Goal: Information Seeking & Learning: Find contact information

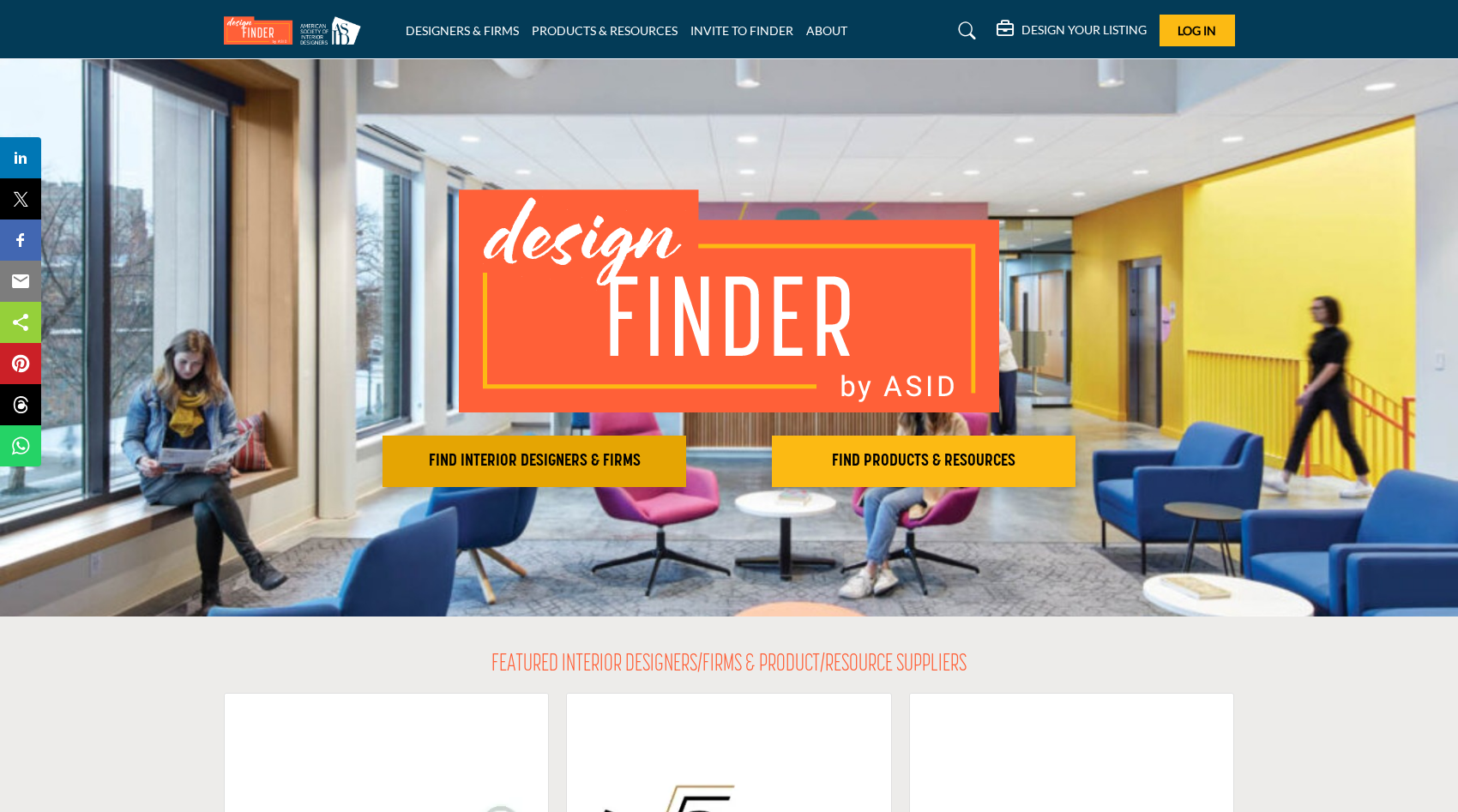
click at [595, 463] on h2 "FIND INTERIOR DESIGNERS & FIRMS" at bounding box center [535, 462] width 294 height 21
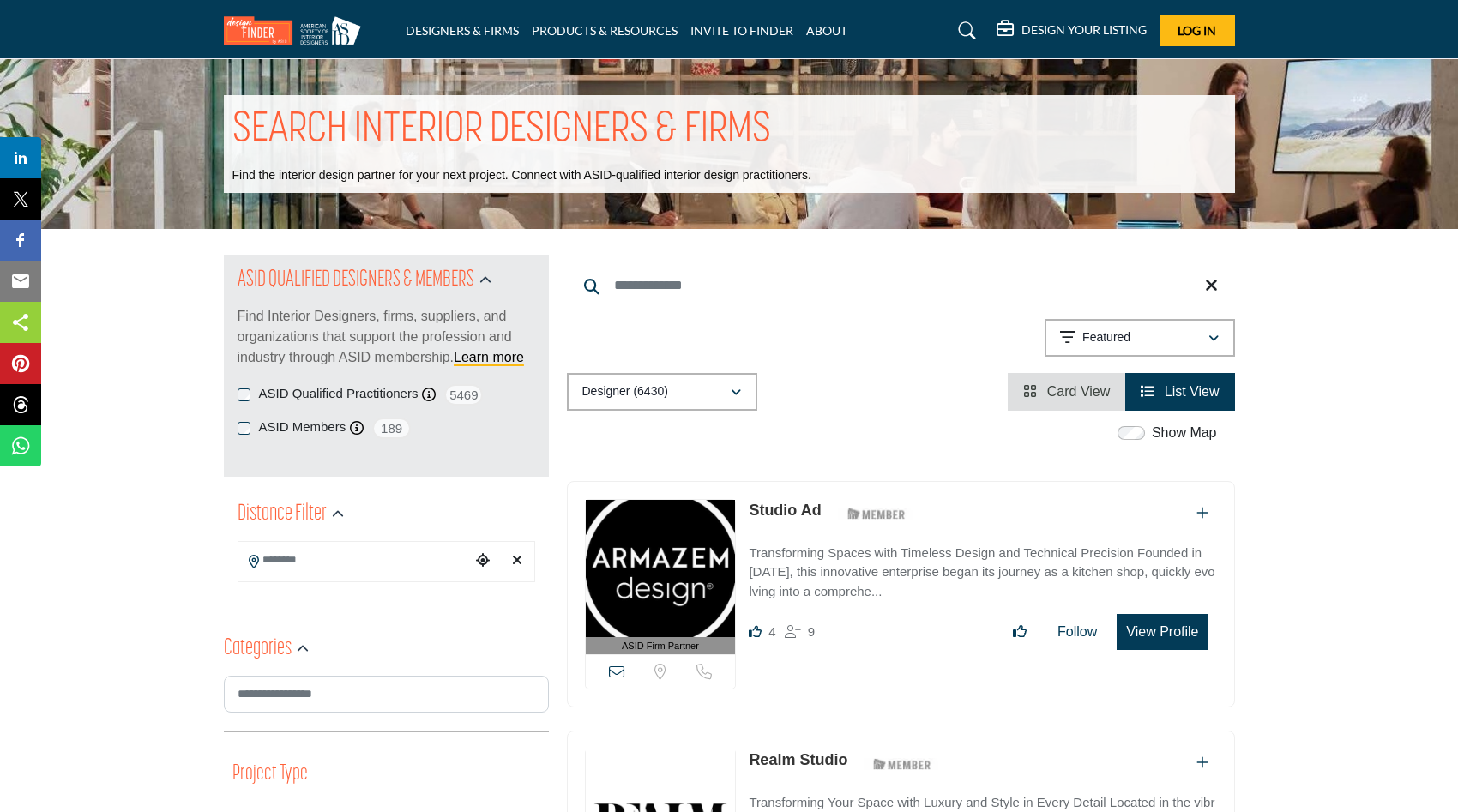
scroll to position [34, 0]
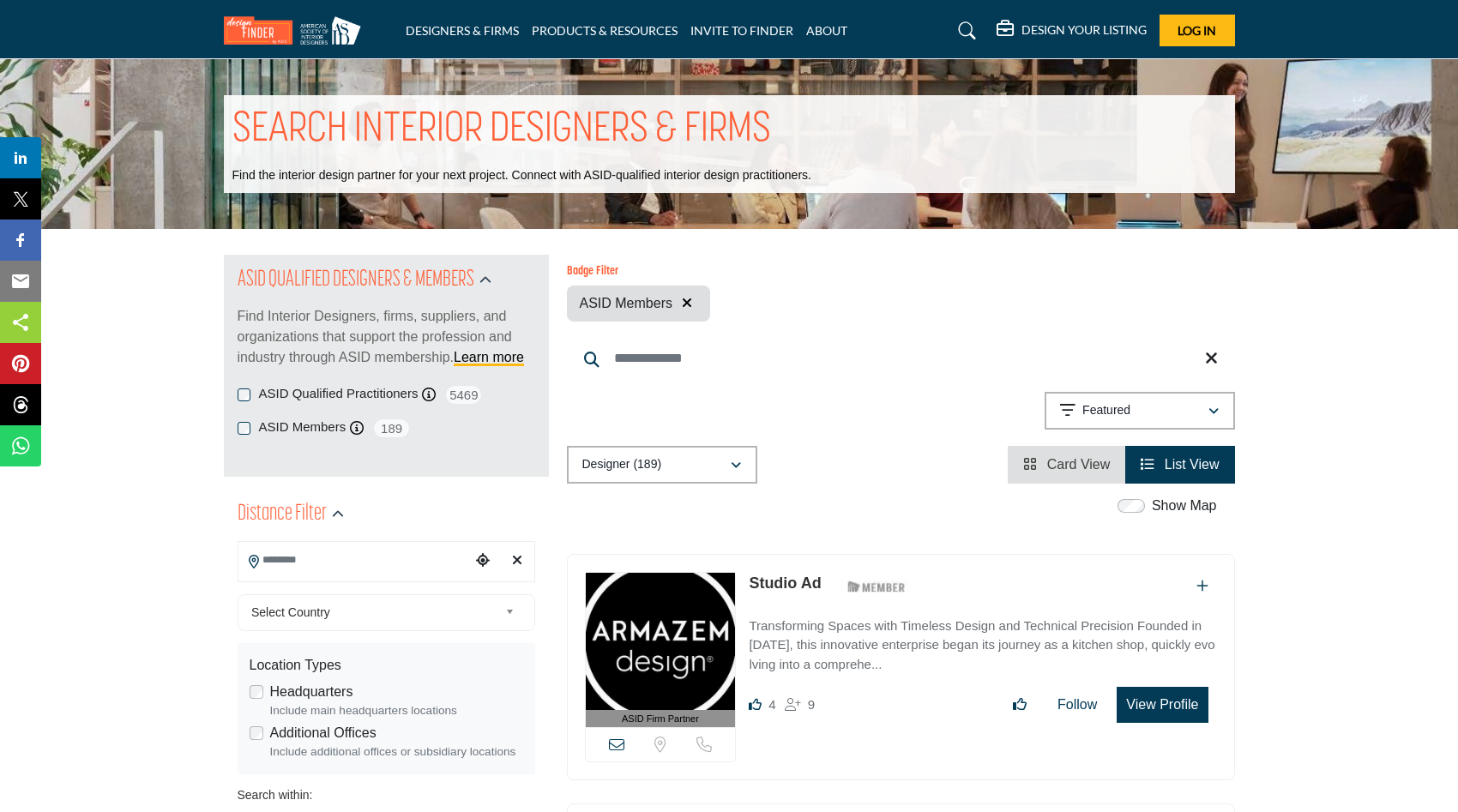
click at [294, 566] on input "Search Location" at bounding box center [354, 560] width 232 height 33
type input "*"
type input "***"
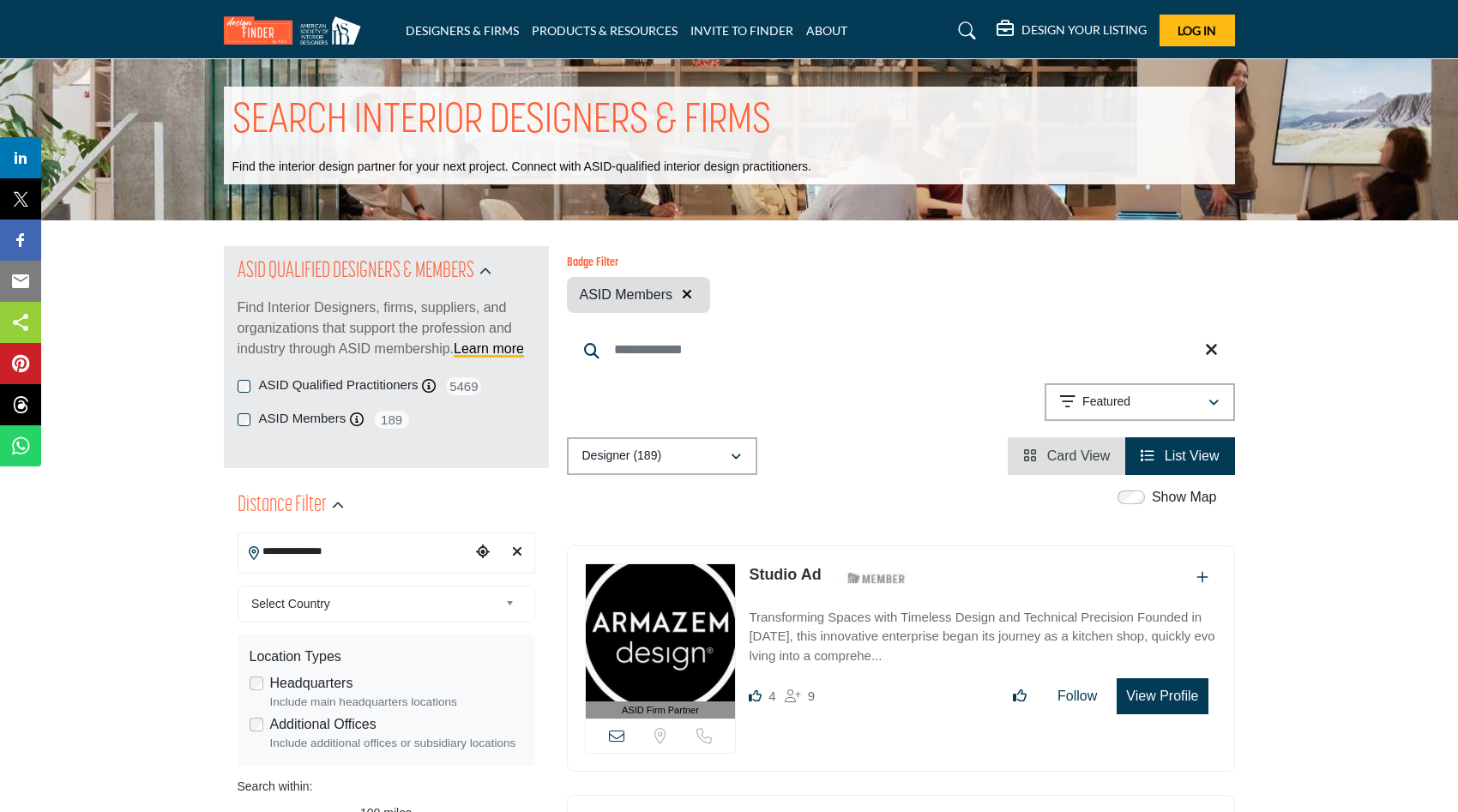
type input "**********"
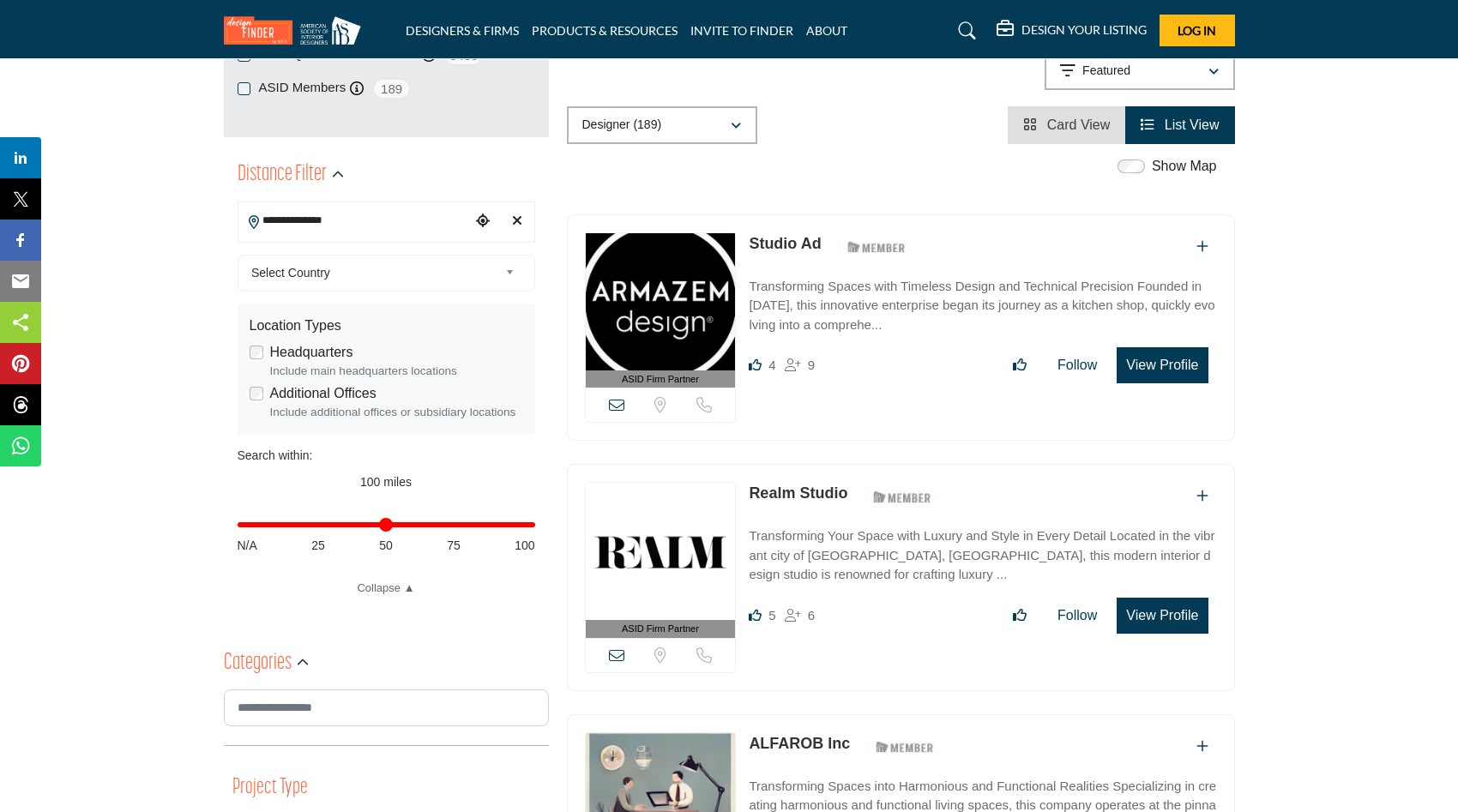
scroll to position [351, 0]
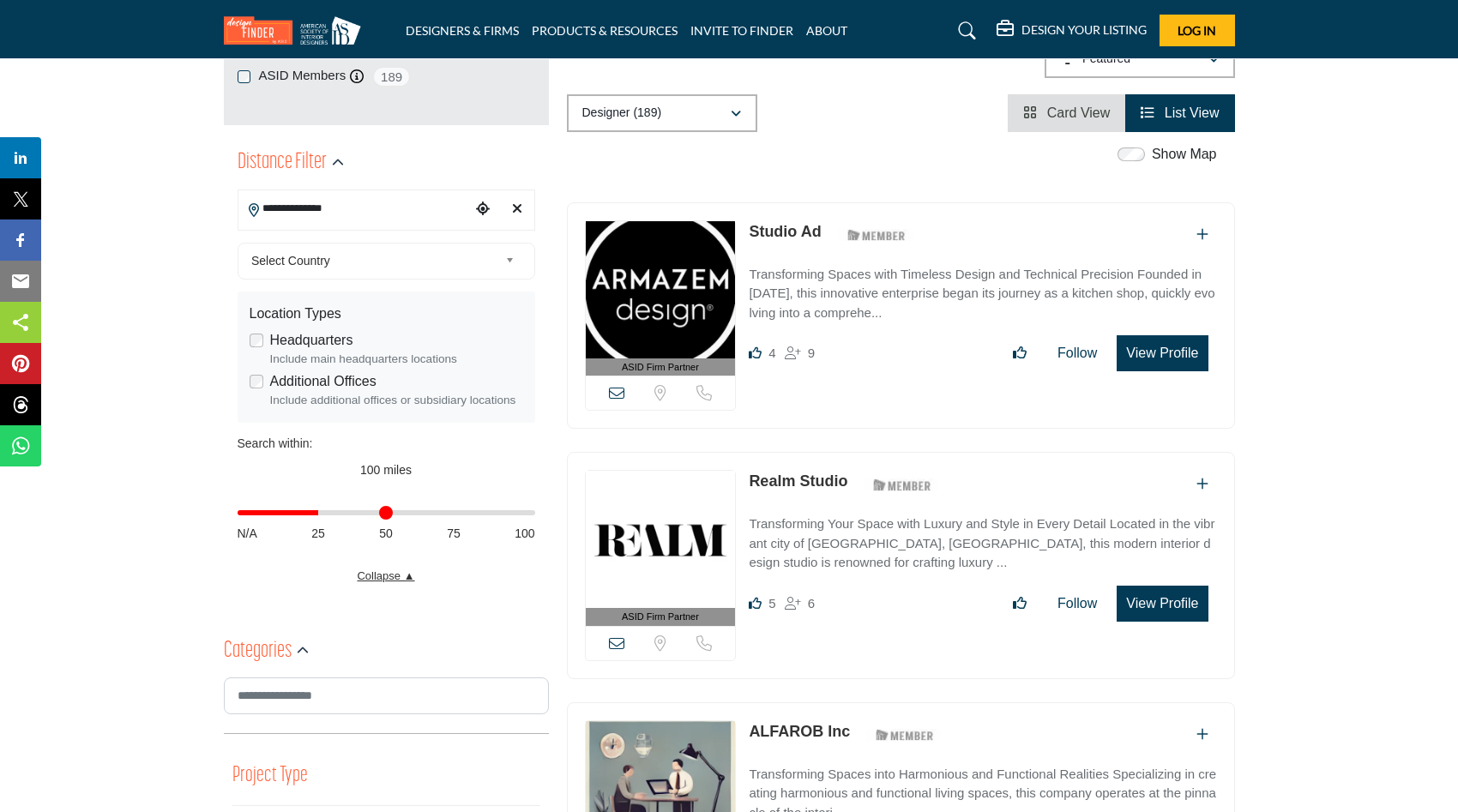
drag, startPoint x: 528, startPoint y: 510, endPoint x: 323, endPoint y: 569, distance: 213.3
type input "**"
click at [322, 514] on input "Distance in miles" at bounding box center [386, 513] width 298 height 3
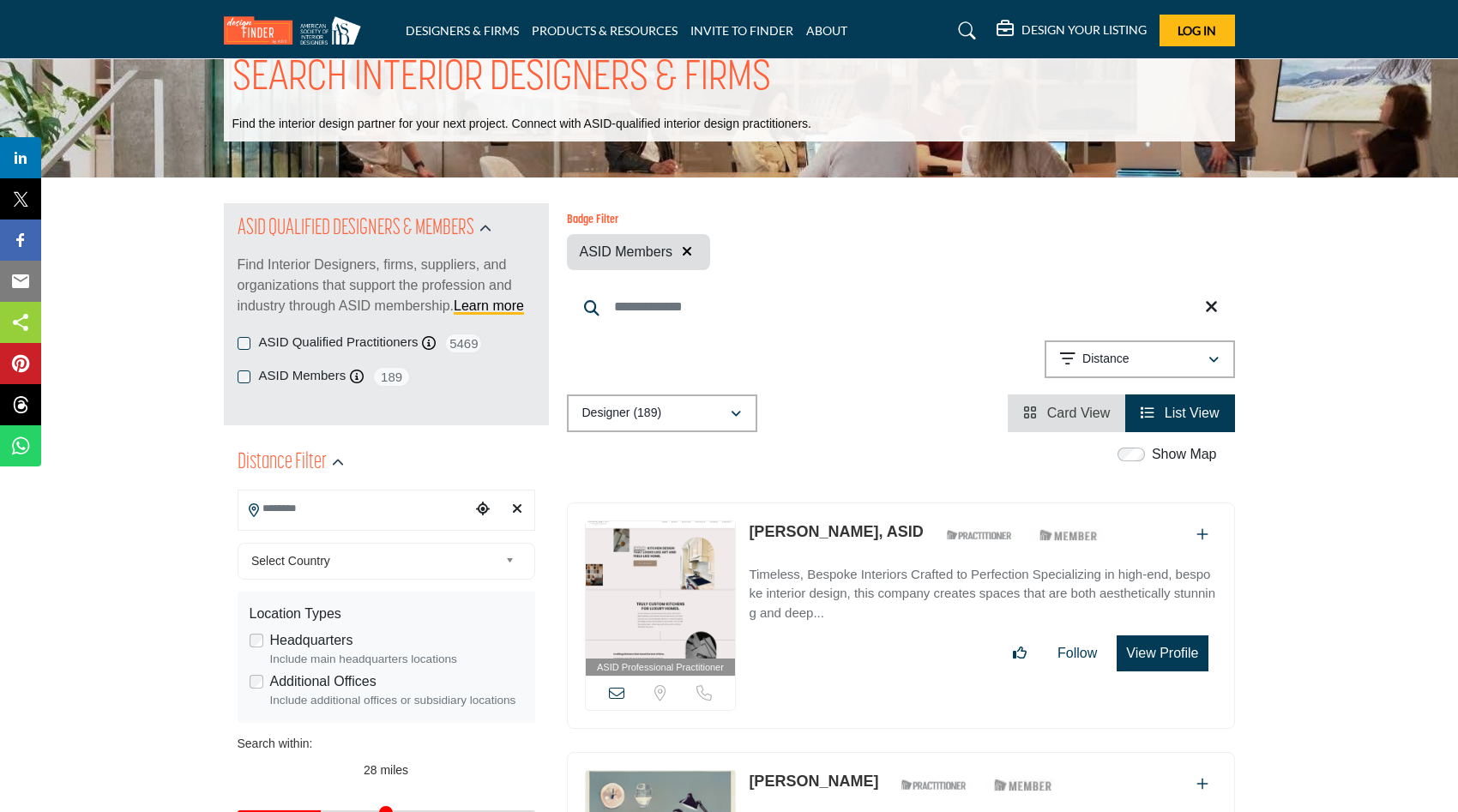
click at [324, 572] on div "**********" at bounding box center [386, 707] width 298 height 354
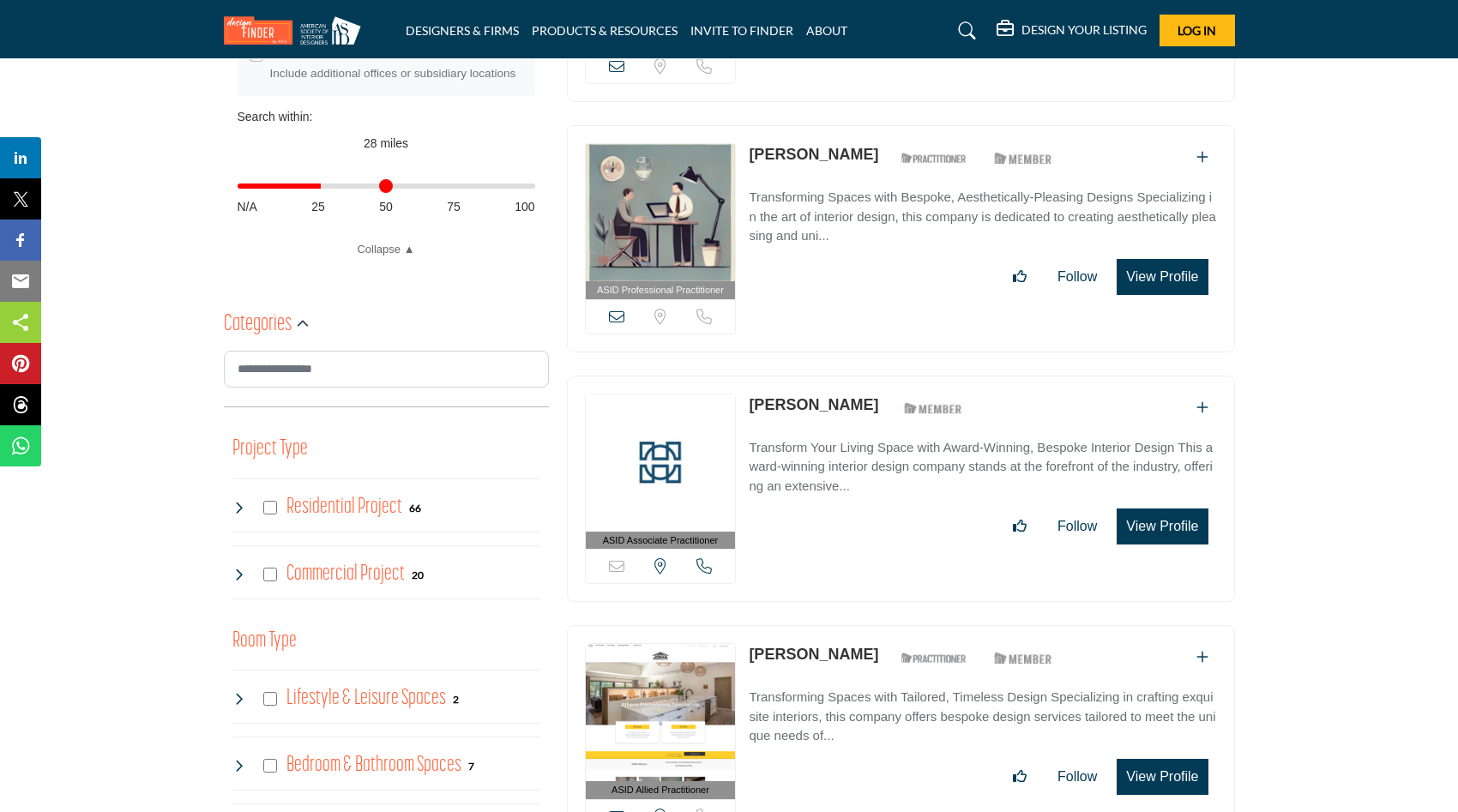
scroll to position [652, 0]
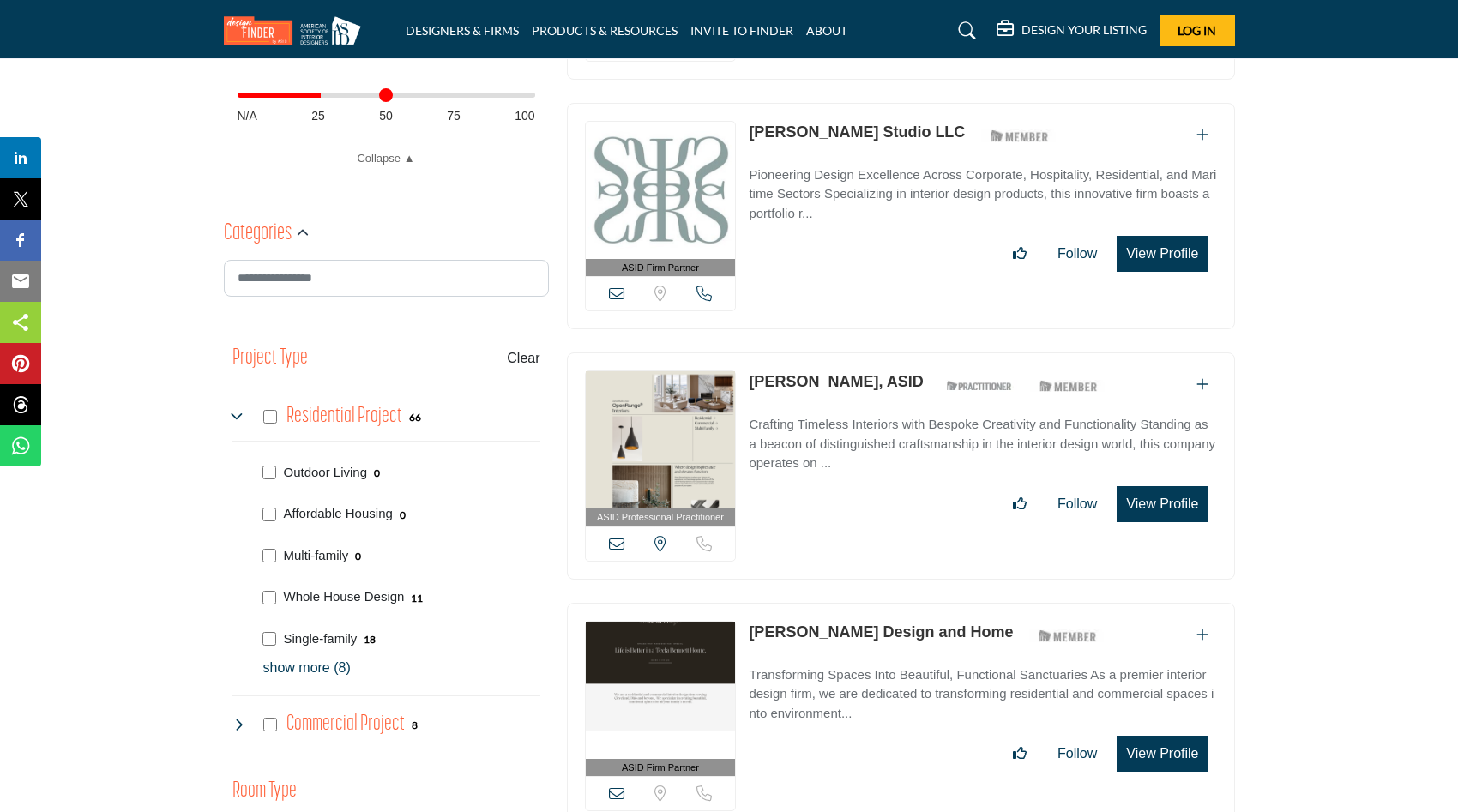
scroll to position [789, 0]
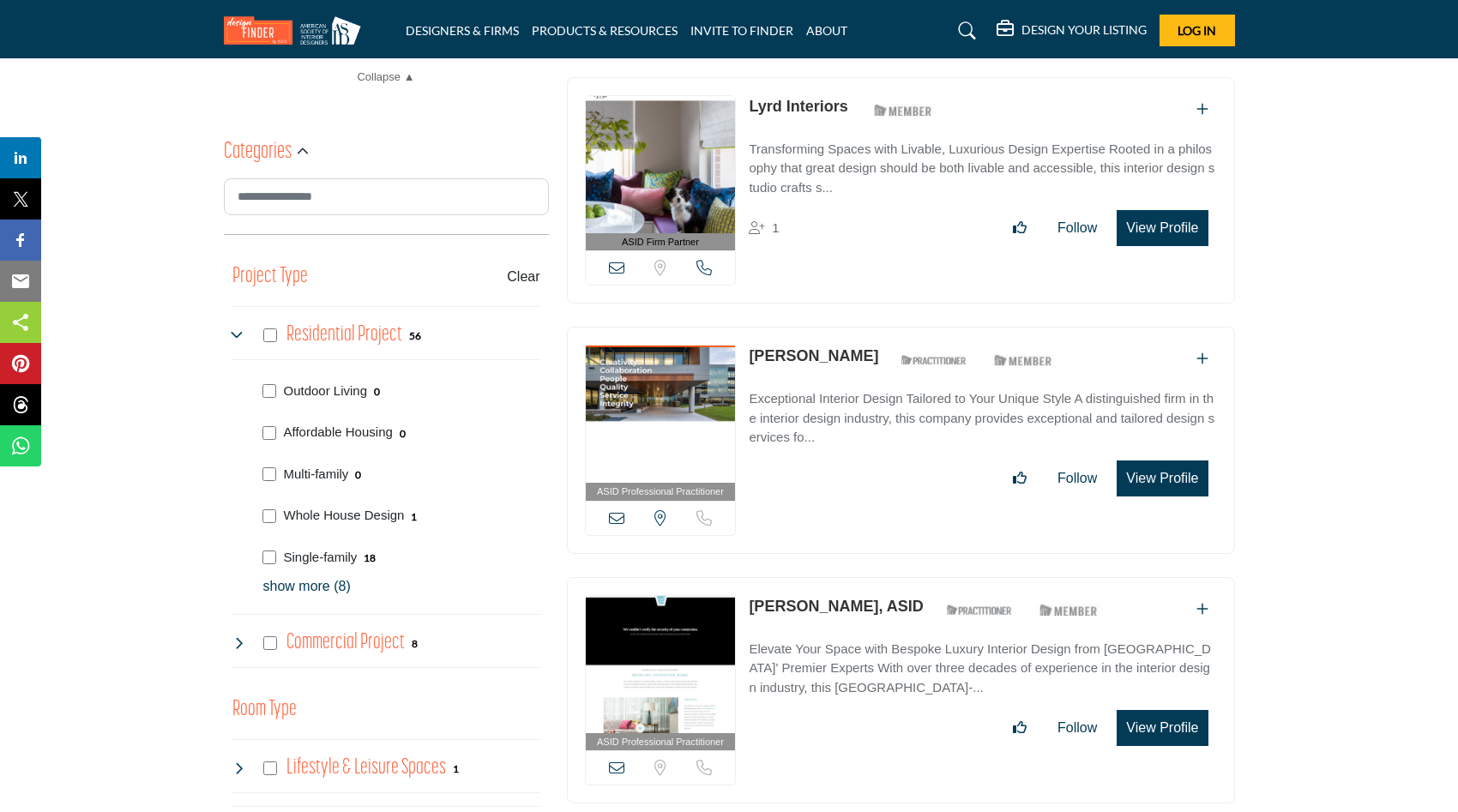
scroll to position [857, 0]
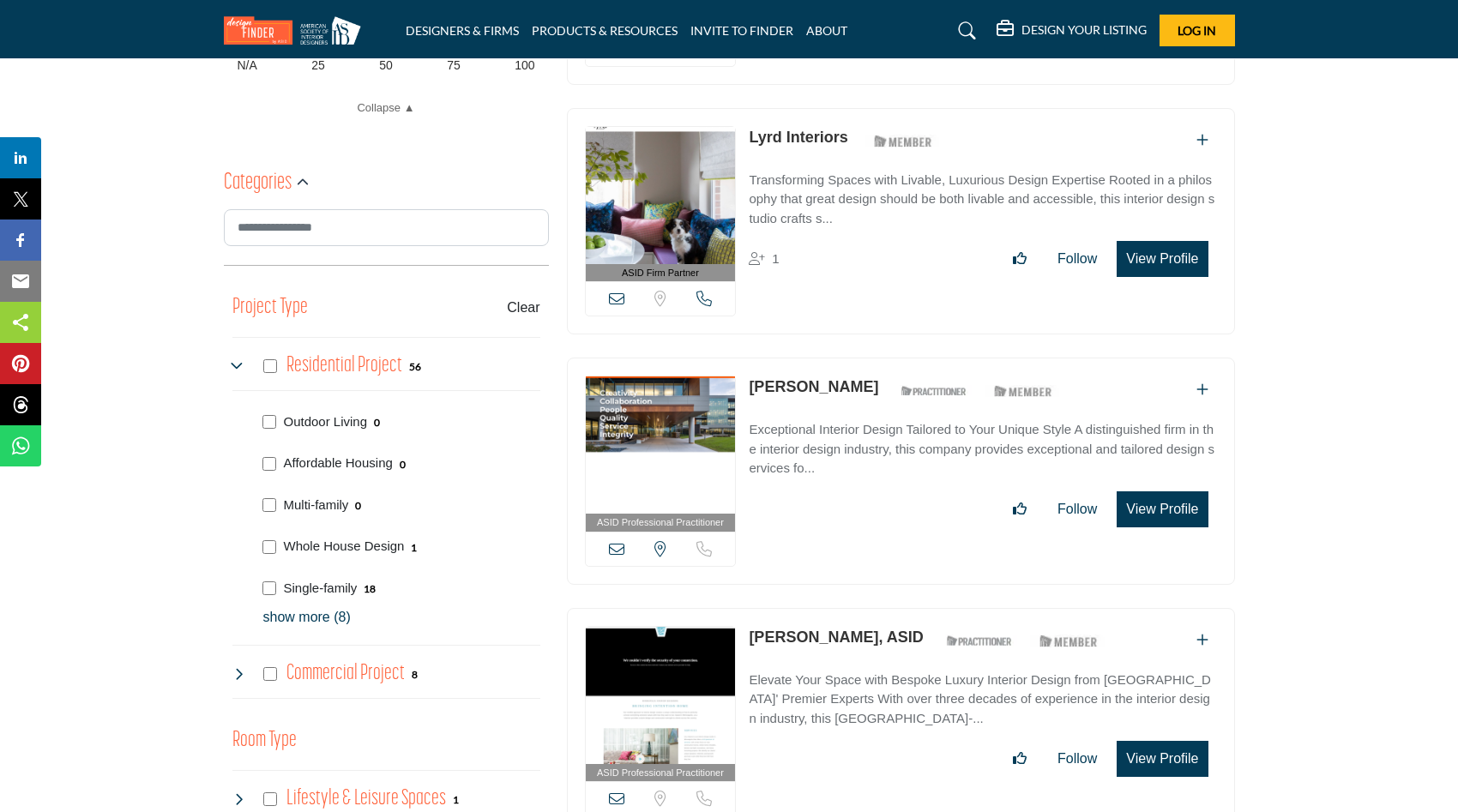
scroll to position [823, 0]
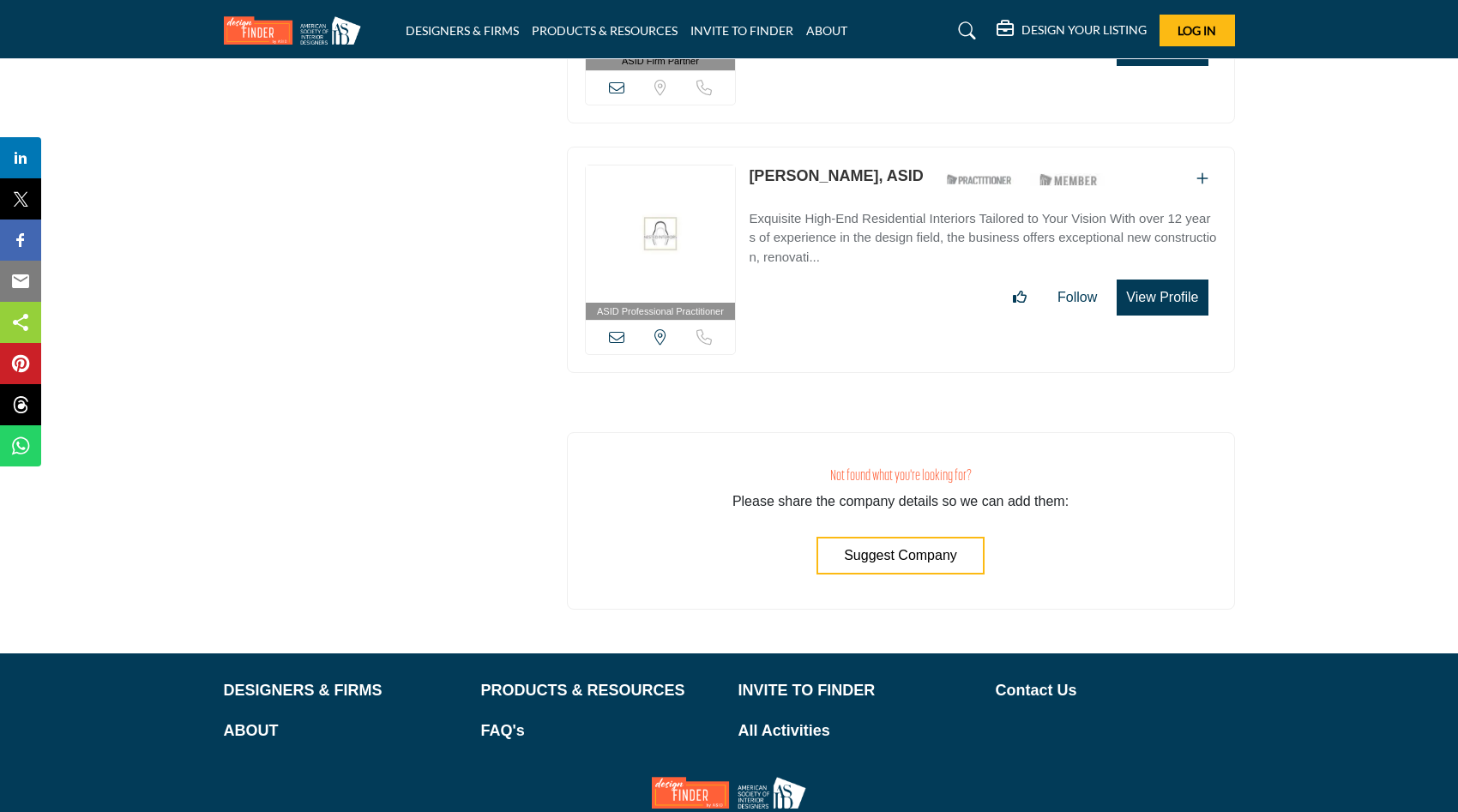
scroll to position [14309, 0]
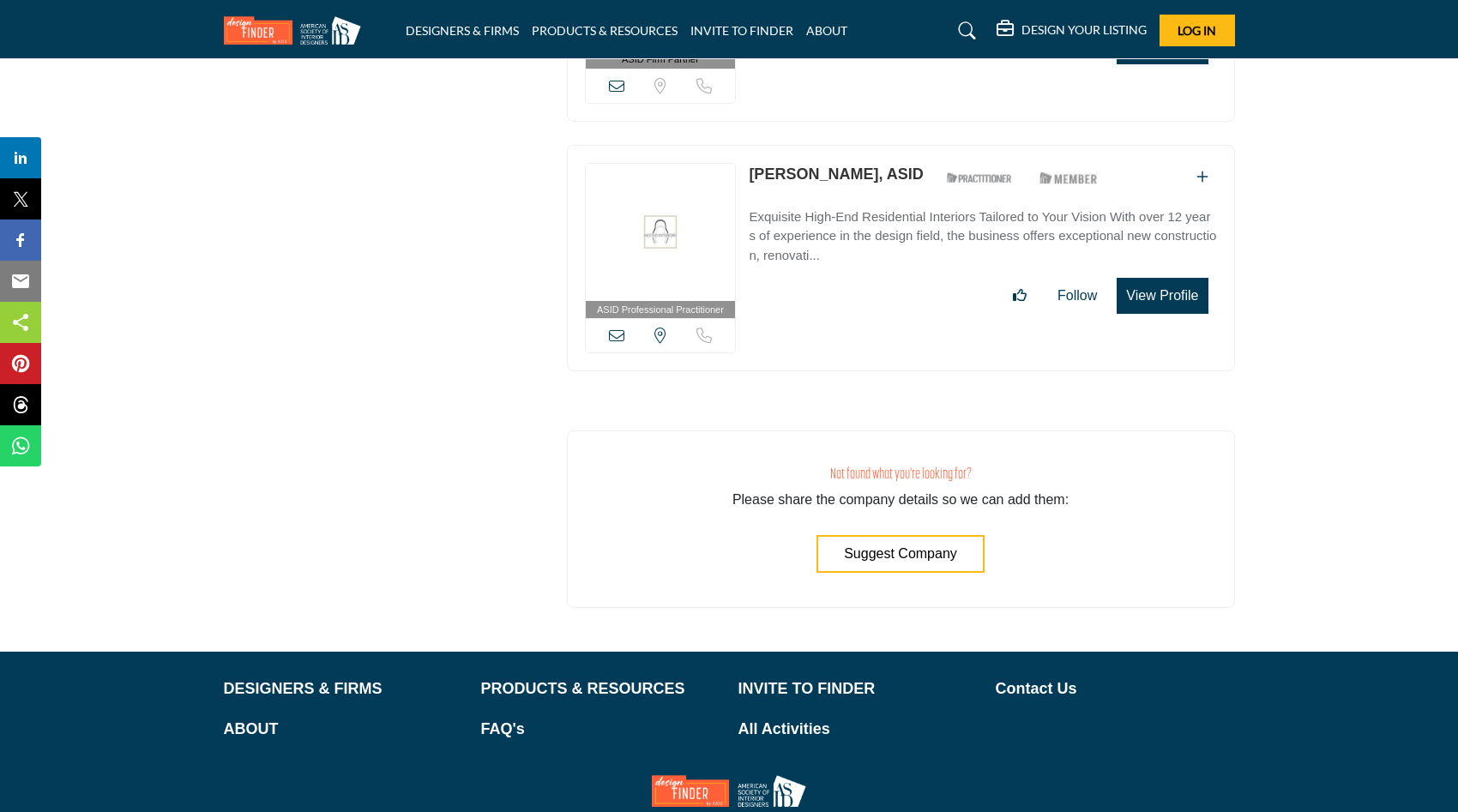
click at [1152, 278] on button "View Profile" at bounding box center [1163, 295] width 91 height 36
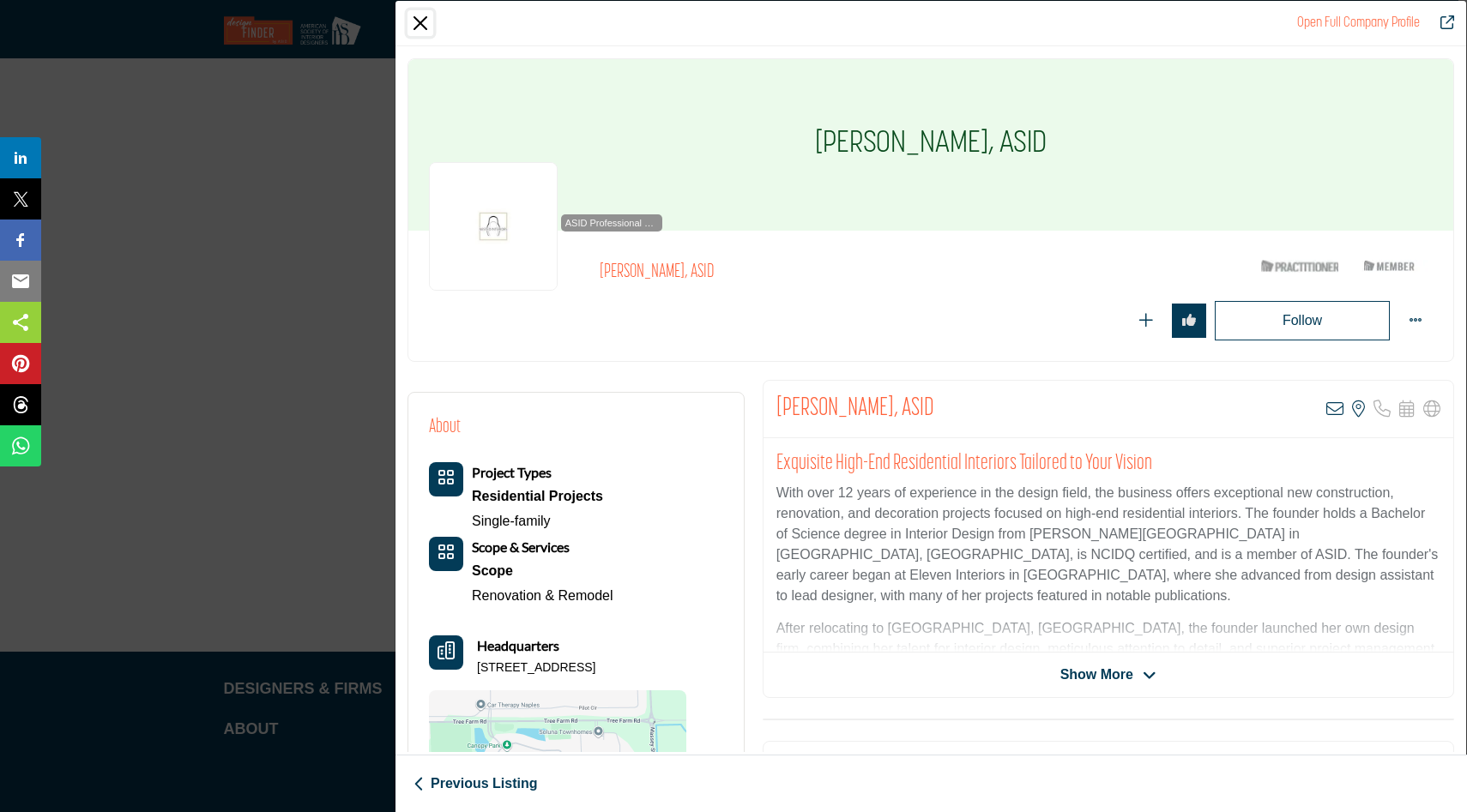
click at [422, 19] on button "Close" at bounding box center [420, 23] width 25 height 25
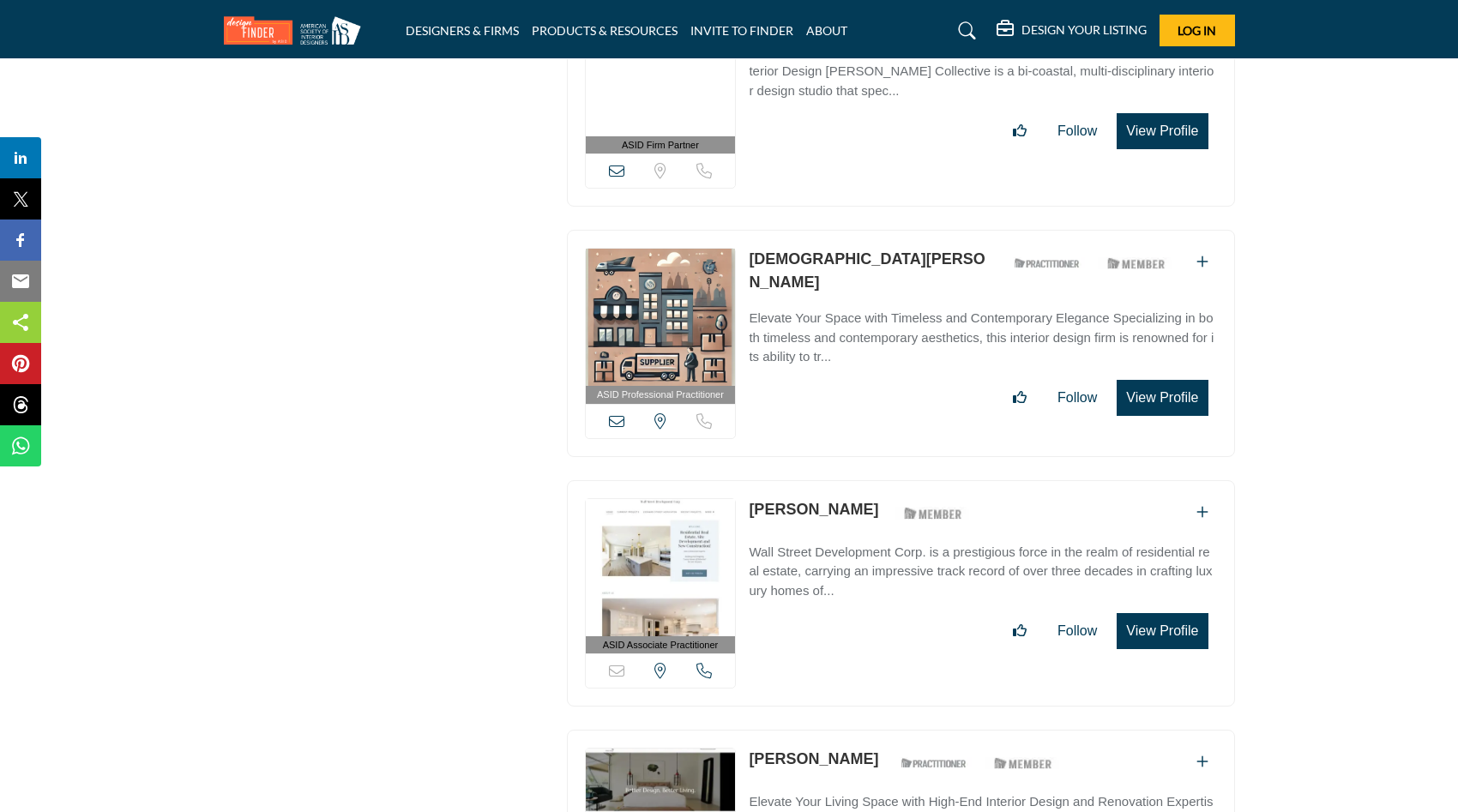
scroll to position [8443, 0]
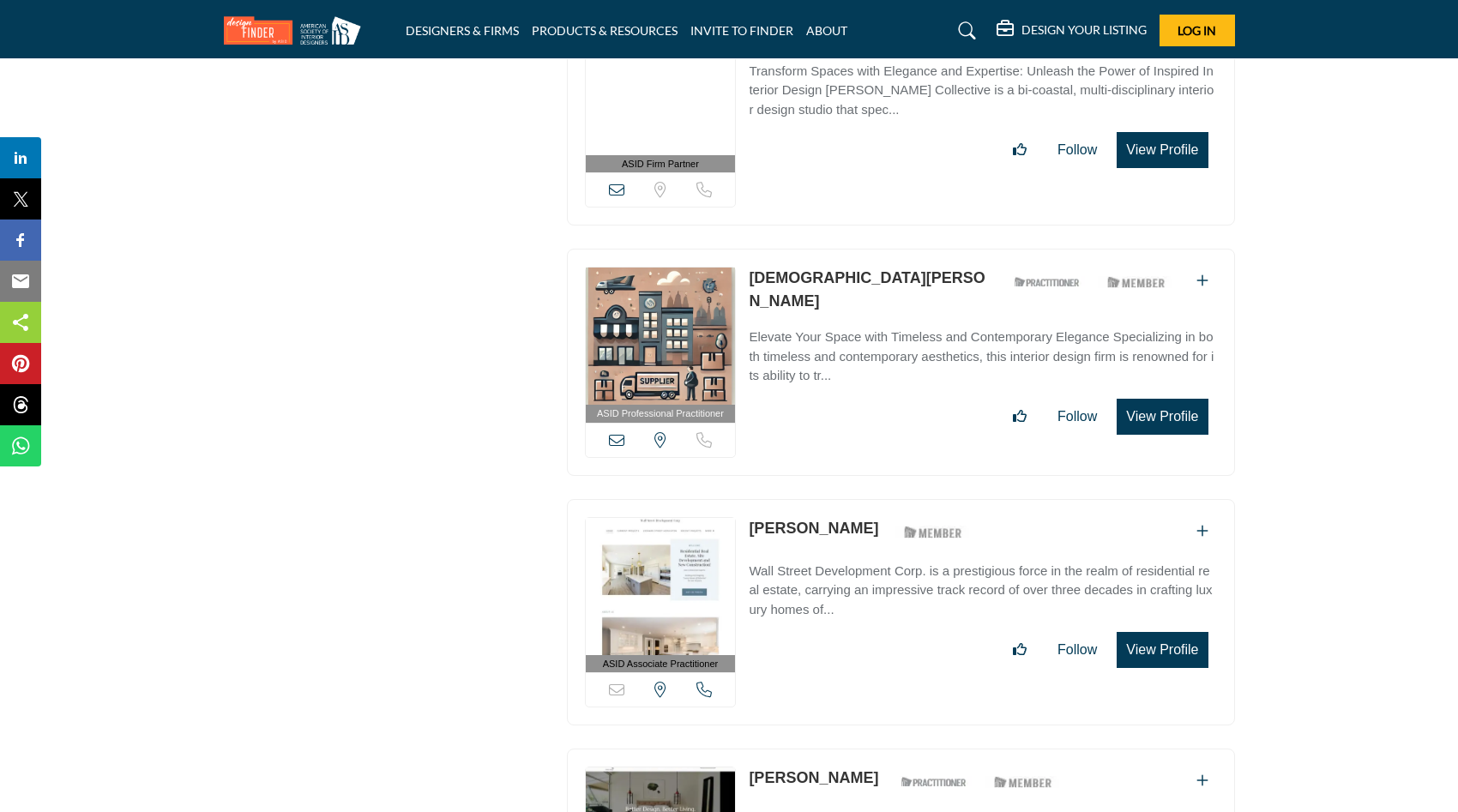
click at [960, 30] on icon at bounding box center [968, 31] width 17 height 17
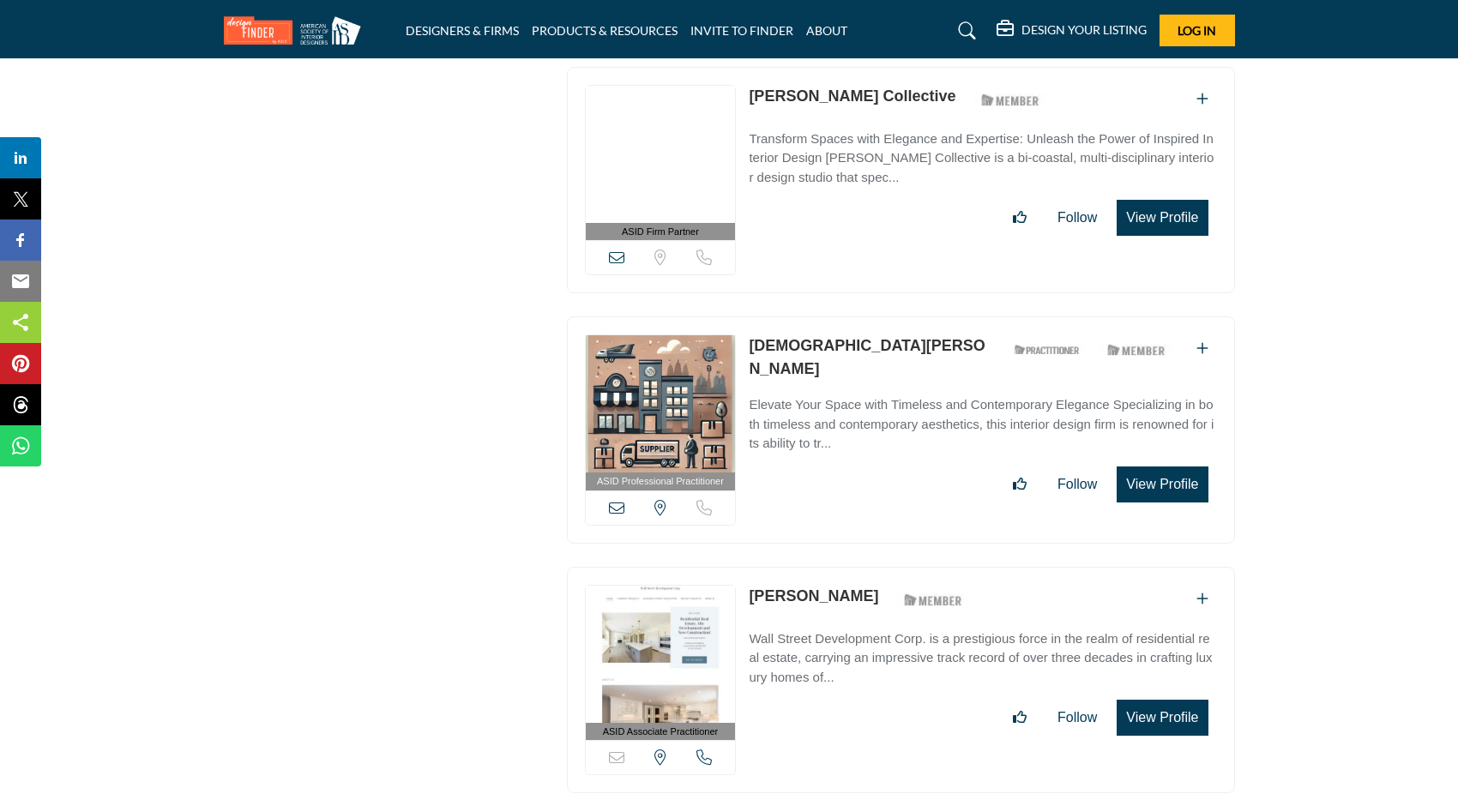
scroll to position [8510, 0]
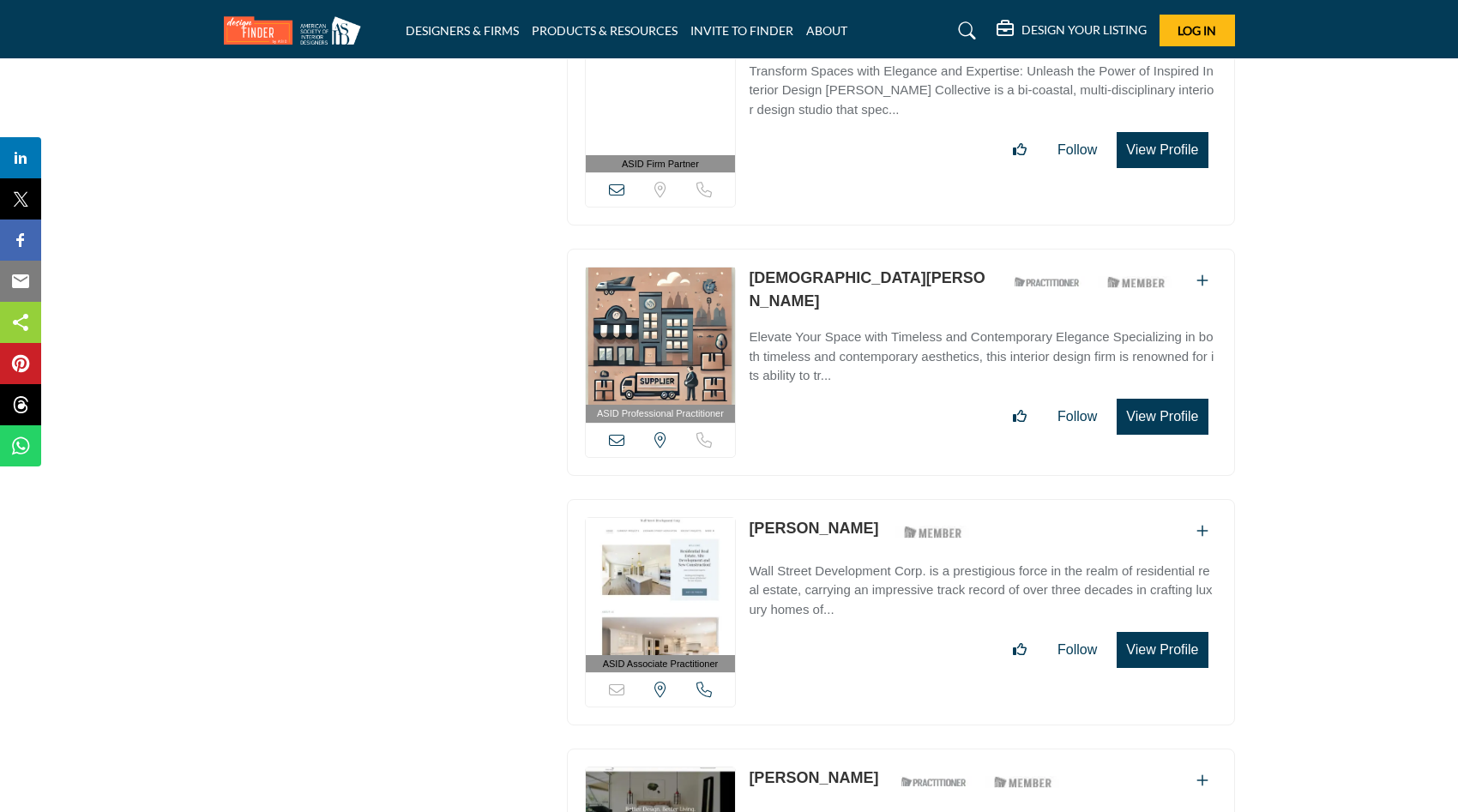
click at [967, 31] on icon at bounding box center [968, 31] width 17 height 17
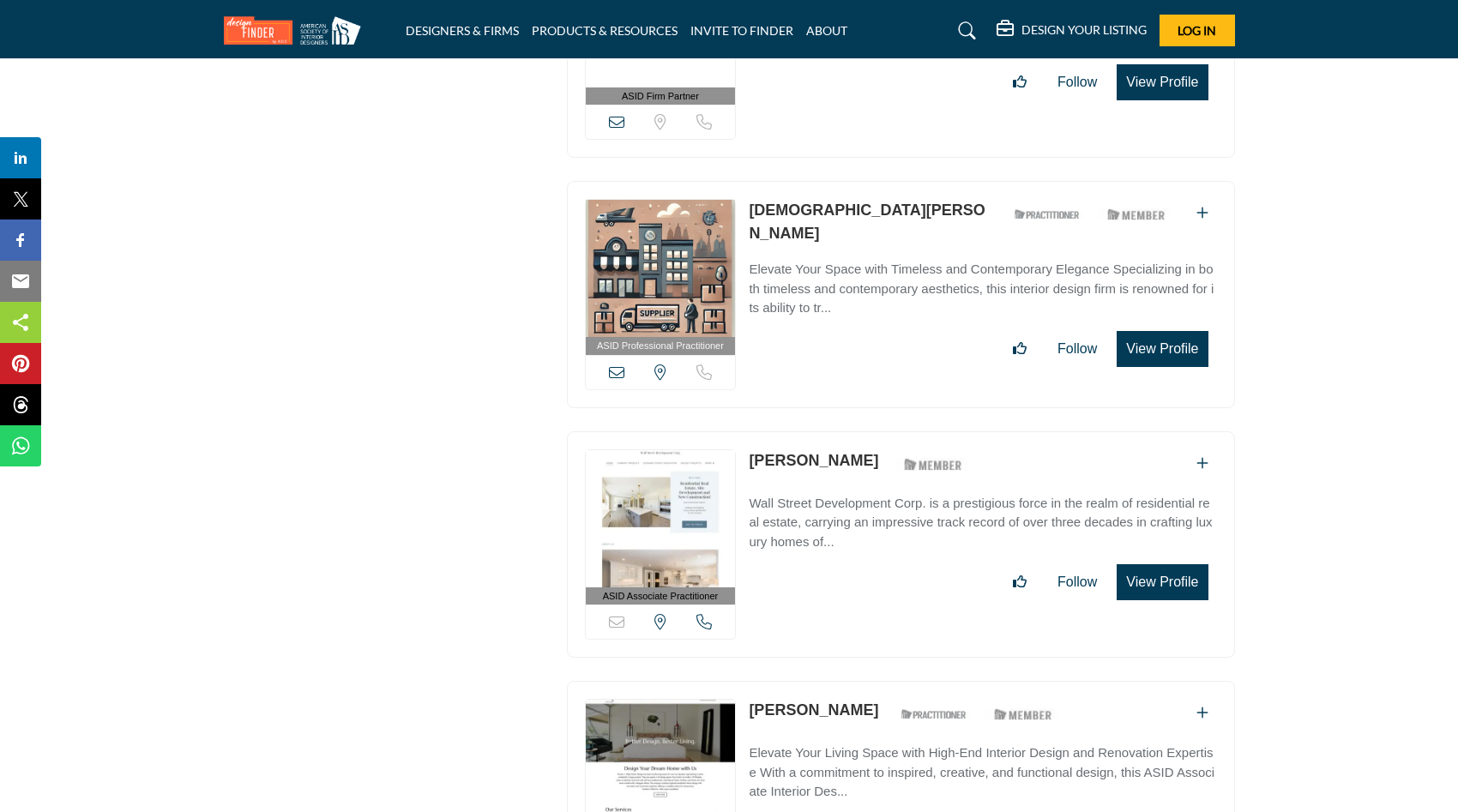
scroll to position [8443, 0]
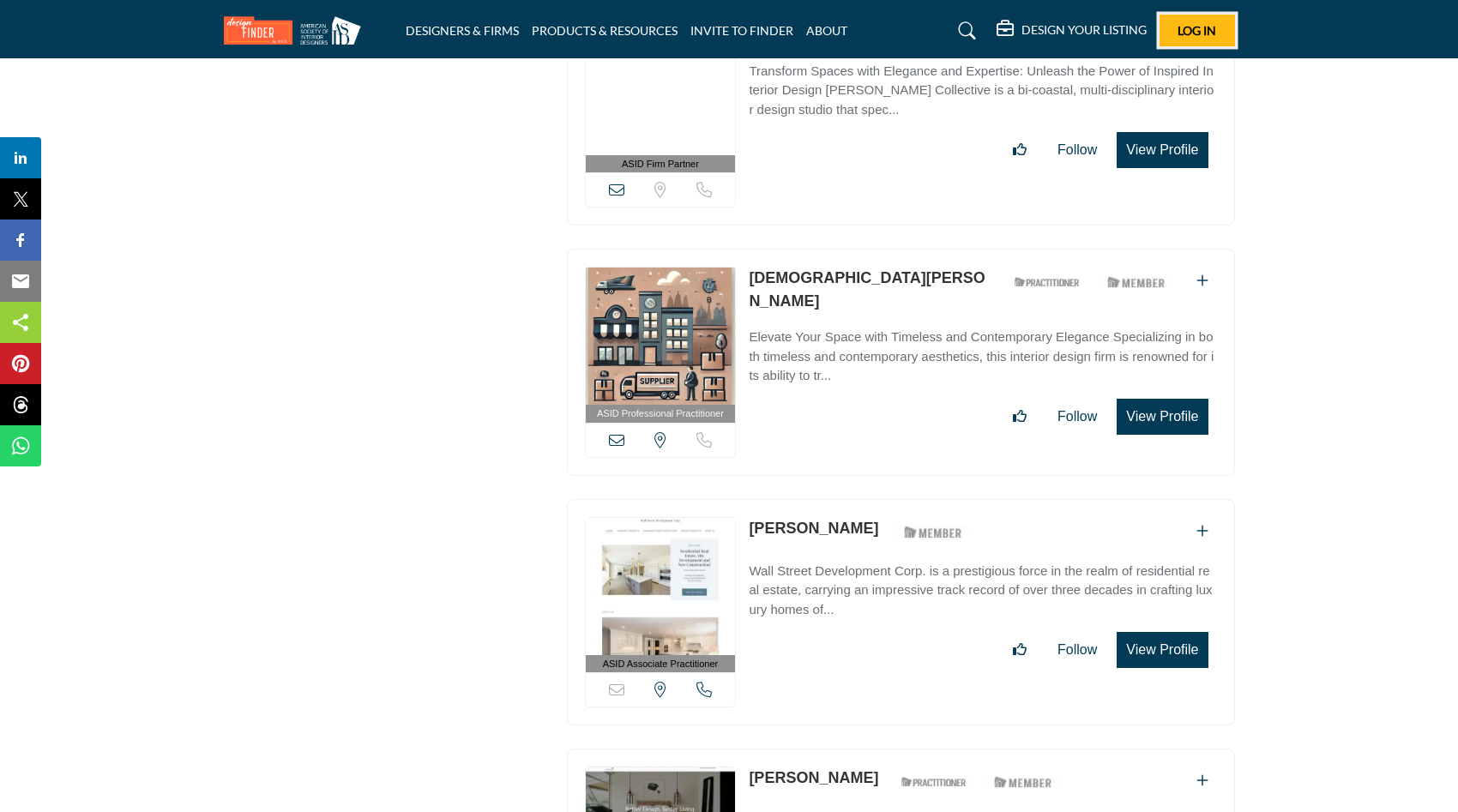
click at [1191, 25] on span "Log In" at bounding box center [1197, 30] width 38 height 15
